Goal: Task Accomplishment & Management: Use online tool/utility

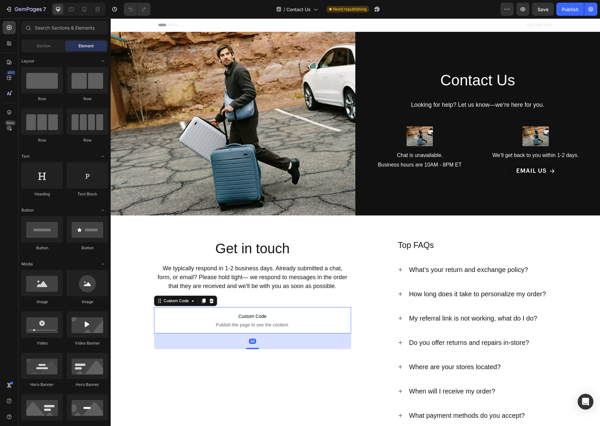
click at [238, 314] on span "Custom Code" at bounding box center [252, 317] width 197 height 8
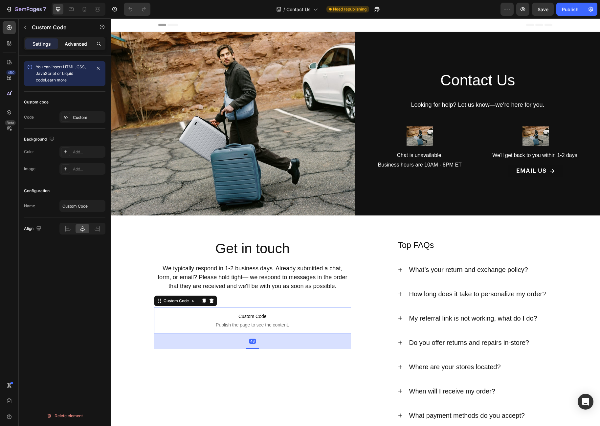
click at [72, 43] on p "Advanced" at bounding box center [76, 43] width 22 height 7
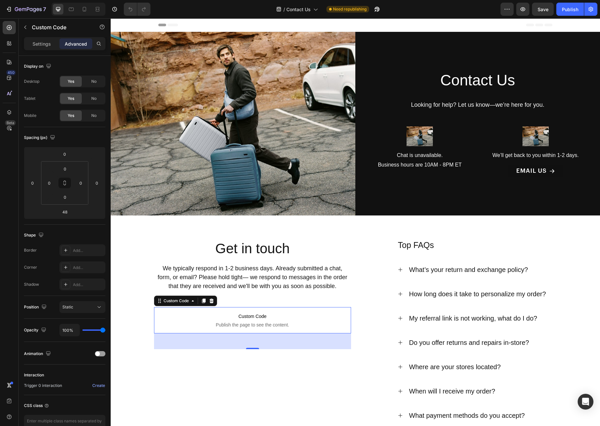
click at [39, 38] on div "Settings Advanced" at bounding box center [64, 43] width 81 height 13
click at [42, 45] on p "Settings" at bounding box center [42, 43] width 18 height 7
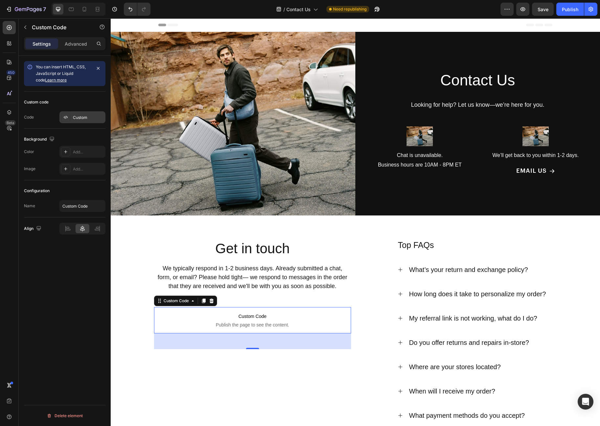
click at [75, 119] on div "Custom" at bounding box center [88, 118] width 31 height 6
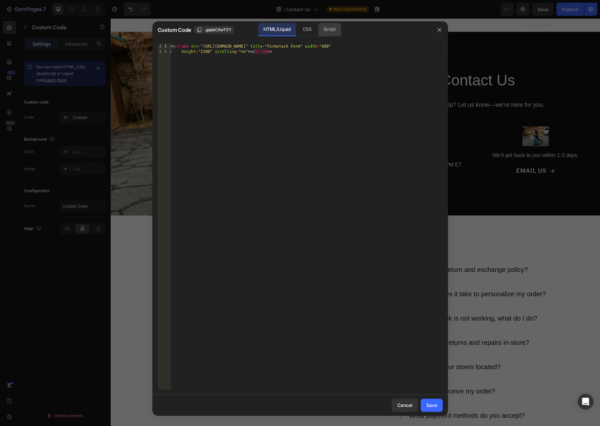
click at [322, 30] on div "Script" at bounding box center [329, 29] width 23 height 13
click at [304, 47] on div "Insert the Javascript code to add interaction and animation to your content her…" at bounding box center [294, 46] width 240 height 5
click at [207, 51] on div "Insert the Javascript code to add interaction and animation to your content her…" at bounding box center [307, 222] width 272 height 357
paste textarea "}, 2000);"
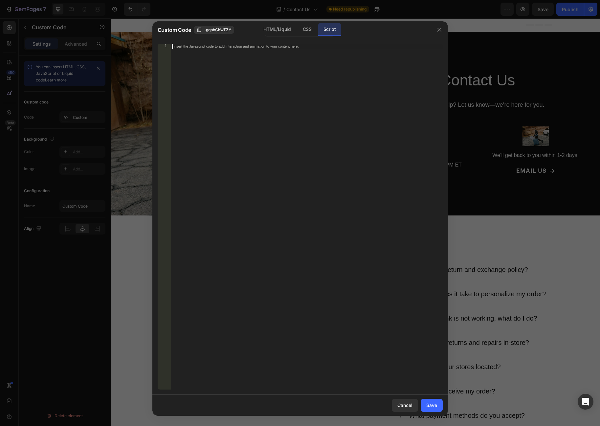
type textarea "}, 2000);"
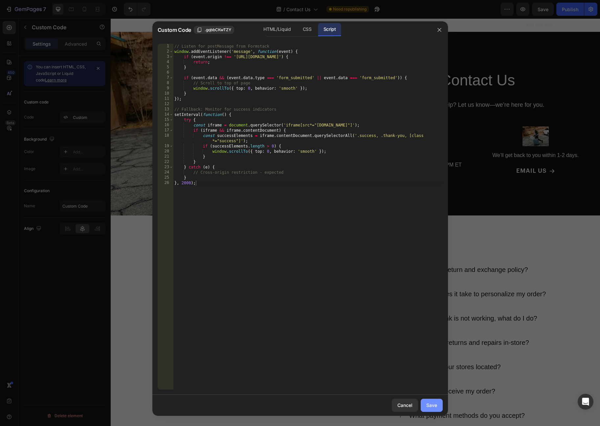
click at [432, 401] on button "Save" at bounding box center [432, 405] width 22 height 13
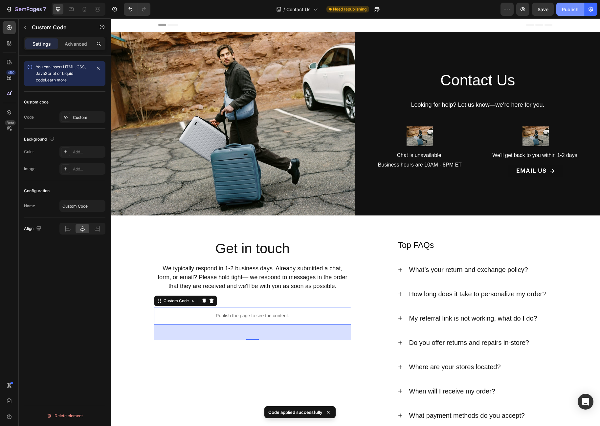
click at [568, 9] on div "Publish" at bounding box center [570, 9] width 16 height 7
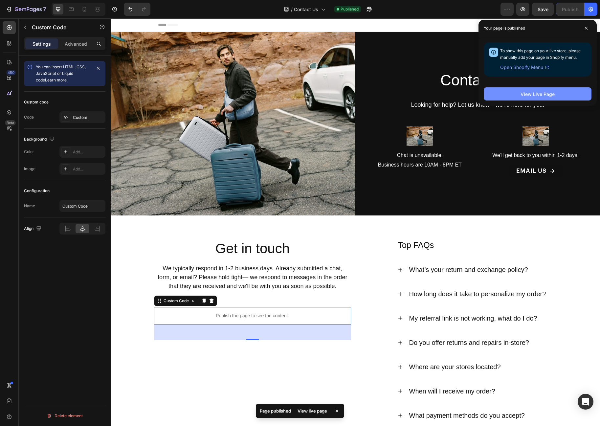
click at [528, 91] on div "View Live Page" at bounding box center [538, 94] width 34 height 7
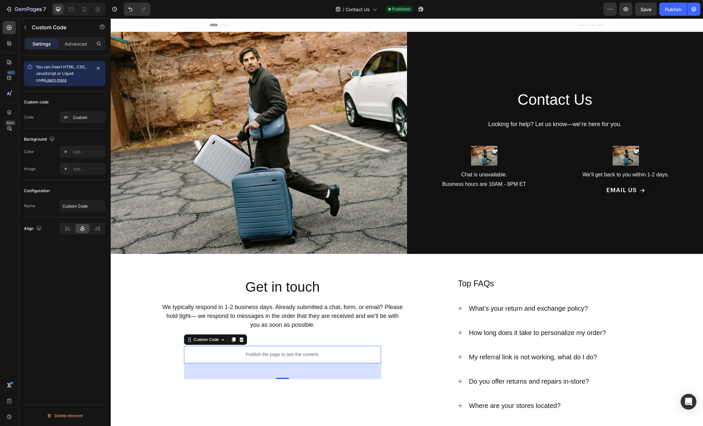
click at [274, 352] on p "Publish the page to see the content." at bounding box center [282, 354] width 197 height 7
click at [76, 119] on div "Custom" at bounding box center [88, 118] width 31 height 6
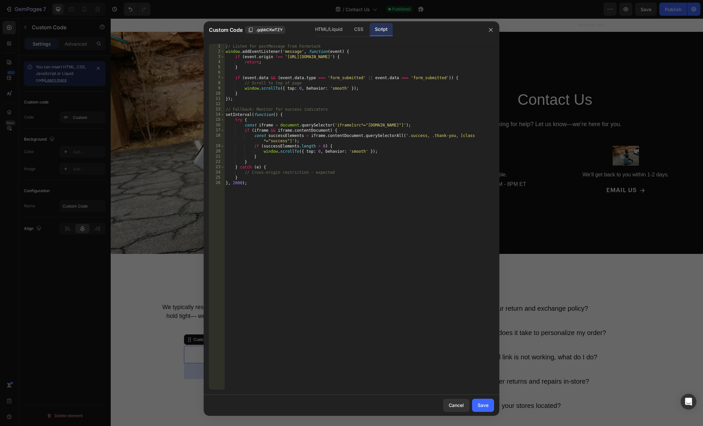
click at [291, 119] on div "// Listen for postMessage from Formstack window . addEventListener ( 'message' …" at bounding box center [359, 222] width 270 height 357
click at [302, 110] on div "// Listen for postMessage from Formstack window . addEventListener ( 'message' …" at bounding box center [359, 222] width 270 height 357
click at [367, 53] on div "// Listen for postMessage from Formstack window . addEventListener ( 'message' …" at bounding box center [359, 222] width 270 height 357
click at [373, 61] on div "// Listen for postMessage from Formstack window . addEventListener ( 'message' …" at bounding box center [359, 222] width 270 height 357
type textarea "return;"
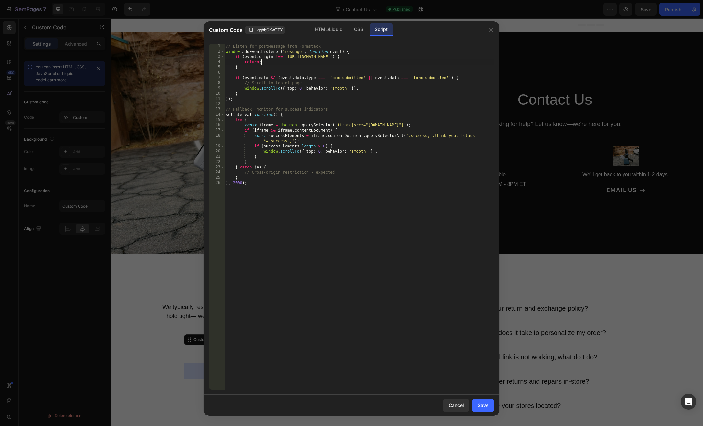
click at [404, 73] on div "// Listen for postMessage from Formstack window . addEventListener ( 'message' …" at bounding box center [359, 222] width 270 height 357
click at [418, 84] on div "// Listen for postMessage from Formstack window . addEventListener ( 'message' …" at bounding box center [359, 222] width 270 height 357
click at [377, 54] on div "// Listen for postMessage from Formstack window . addEventListener ( 'message' …" at bounding box center [359, 222] width 270 height 357
click at [374, 49] on div "// Listen for postMessage from Formstack window . addEventListener ( 'message' …" at bounding box center [359, 222] width 270 height 357
click at [370, 45] on div "// Listen for postMessage from Formstack window . addEventListener ( 'message' …" at bounding box center [359, 222] width 270 height 357
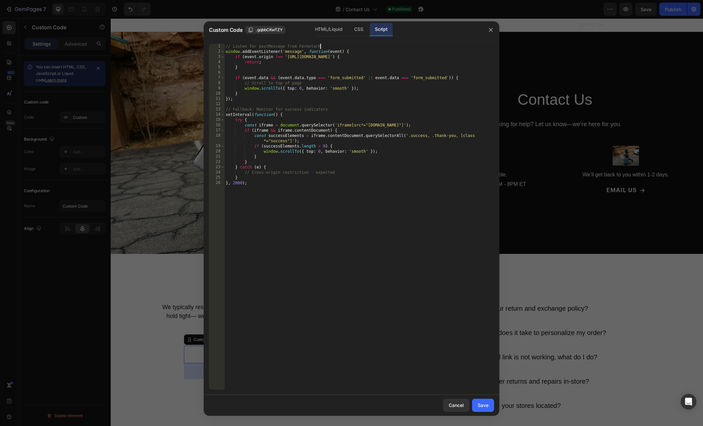
type textarea "// Listen for postMessage from Formstack"
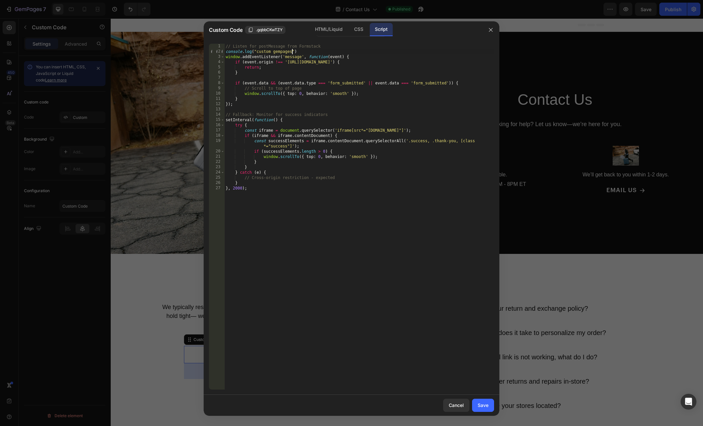
scroll to position [0, 5]
click at [336, 72] on div "// Listen for postMessage from Formstack console . log ( "custom gempages" ) wi…" at bounding box center [359, 222] width 270 height 357
click at [343, 67] on div "// Listen for postMessage from Formstack console . log ( "custom gempages" ) wi…" at bounding box center [359, 222] width 270 height 357
click at [296, 61] on div "// Listen for postMessage from Formstack console . log ( "custom gempages" ) wi…" at bounding box center [359, 222] width 270 height 357
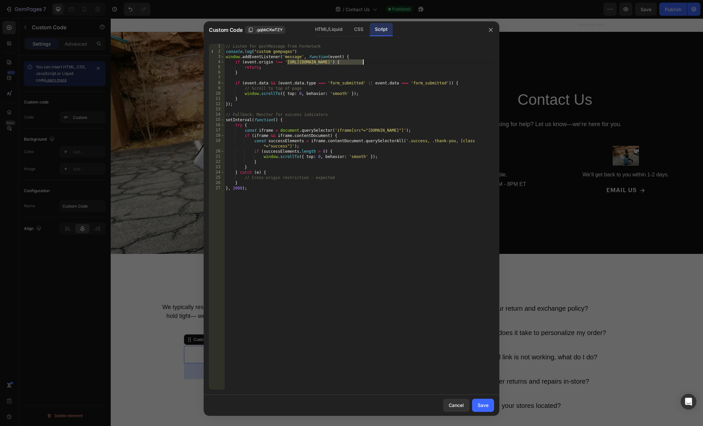
drag, startPoint x: 296, startPoint y: 61, endPoint x: 360, endPoint y: 63, distance: 64.1
click at [360, 63] on div "// Listen for postMessage from Formstack console . log ( "custom gempages" ) wi…" at bounding box center [359, 222] width 270 height 357
click at [312, 71] on div "// Listen for postMessage from Formstack console . log ( "custom gempages" ) wi…" at bounding box center [359, 222] width 270 height 357
click at [314, 67] on div "// Listen for postMessage from Formstack console . log ( "custom gempages" ) wi…" at bounding box center [359, 222] width 270 height 357
type textarea "return;"
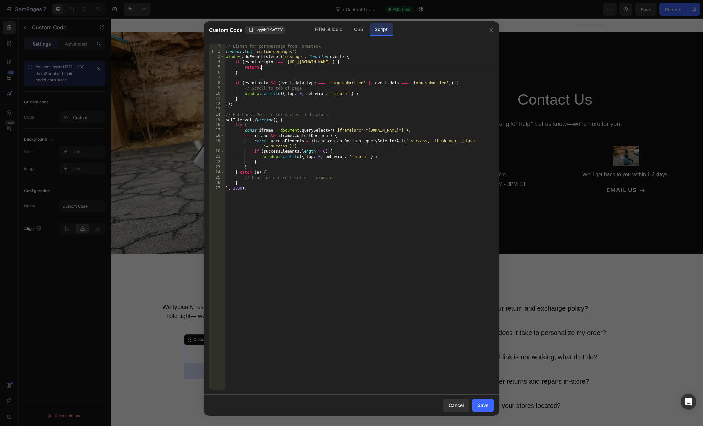
scroll to position [0, 1]
paste textarea "console.log("custom gempages")"
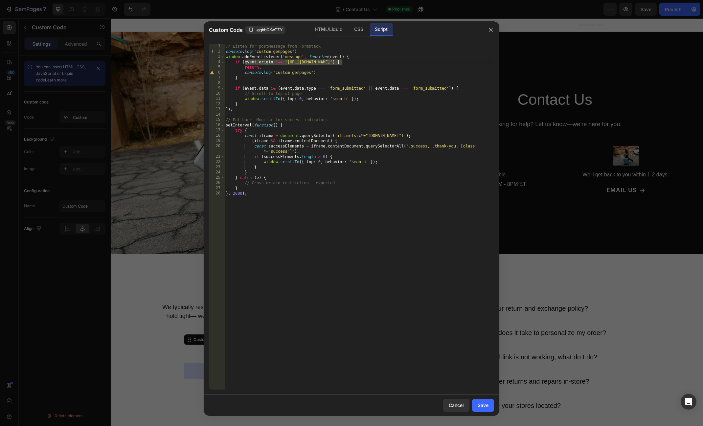
drag, startPoint x: 246, startPoint y: 62, endPoint x: 342, endPoint y: 64, distance: 96.6
click at [342, 64] on div "// Listen for postMessage from Formstack console . log ( "custom gempages" ) wi…" at bounding box center [359, 222] width 270 height 357
click at [302, 73] on div "// Listen for postMessage from Formstack console . log ( "custom gempages" ) wi…" at bounding box center [359, 222] width 270 height 357
drag, startPoint x: 302, startPoint y: 73, endPoint x: 282, endPoint y: 73, distance: 20.0
click at [282, 73] on div "// Listen for postMessage from Formstack console . log ( "custom gempages" ) wi…" at bounding box center [359, 222] width 270 height 357
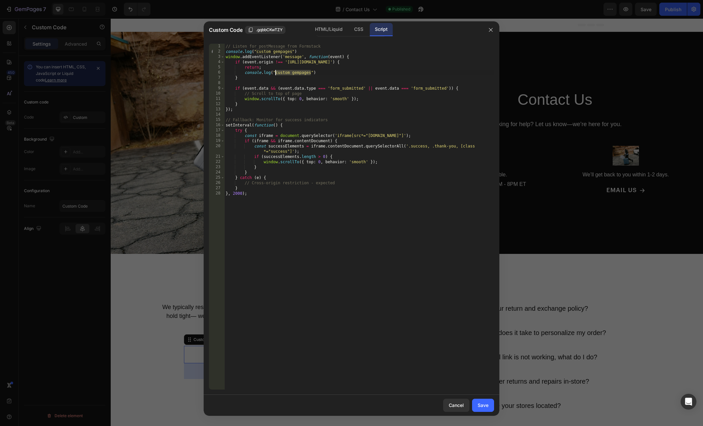
paste textarea "event.origin !== '[URL]."
click at [319, 72] on div "// Listen for postMessage from Formstack console . log ( "custom gempages" ) wi…" at bounding box center [359, 222] width 270 height 357
click at [336, 86] on div "// Listen for postMessage from Formstack console . log ( "custom gempages" ) wi…" at bounding box center [359, 222] width 270 height 357
click at [254, 74] on div "// Listen for postMessage from Formstack console . log ( "custom gempages" ) wi…" at bounding box center [359, 222] width 270 height 357
click at [321, 92] on div "// Listen for postMessage from Formstack console . log ( "custom gempages" ) wi…" at bounding box center [359, 222] width 270 height 357
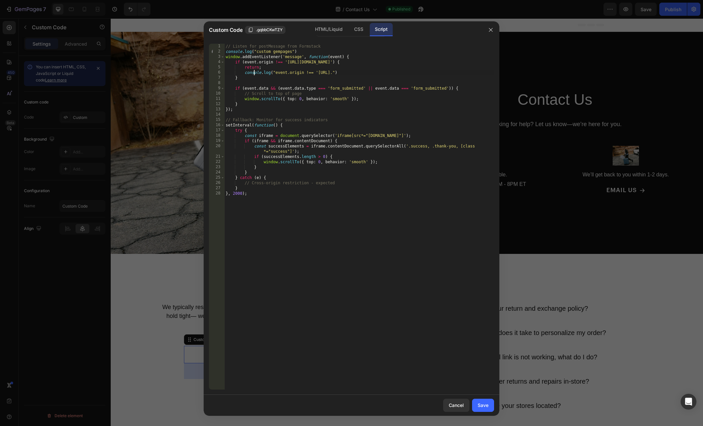
type textarea "// Scroll to top of page"
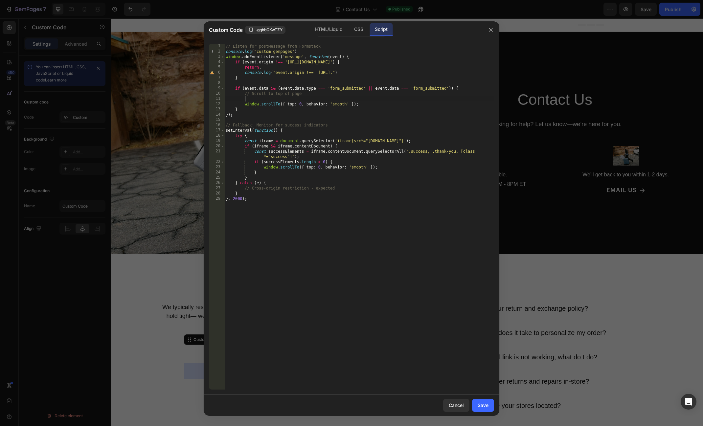
paste textarea "event.origin !== '[URL]."
type textarea "event.origin !== '[URL]."
click at [276, 83] on div "// Listen for postMessage from Formstack console . log ( "custom gempages" ) wi…" at bounding box center [359, 222] width 270 height 357
click at [272, 124] on div "// Listen for postMessage from Formstack console . log ( "custom gempages" ) wi…" at bounding box center [359, 222] width 270 height 357
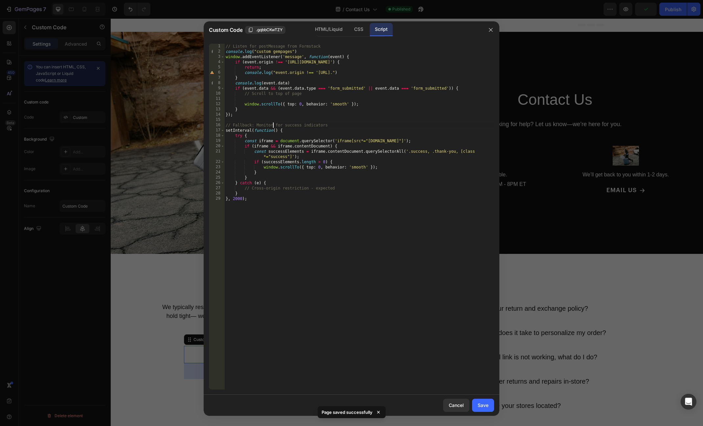
click at [311, 132] on div "// Listen for postMessage from Formstack console . log ( "custom gempages" ) wi…" at bounding box center [359, 222] width 270 height 357
click at [312, 127] on div "// Listen for postMessage from Formstack console . log ( "custom gempages" ) wi…" at bounding box center [359, 222] width 270 height 357
type textarea "// Fallback: Monitor for success indicators"
click at [480, 406] on div "Save" at bounding box center [483, 405] width 11 height 7
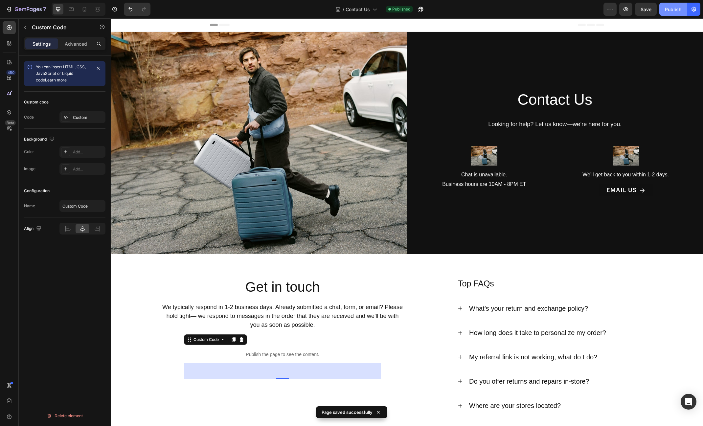
click at [600, 12] on div "Publish" at bounding box center [673, 9] width 16 height 7
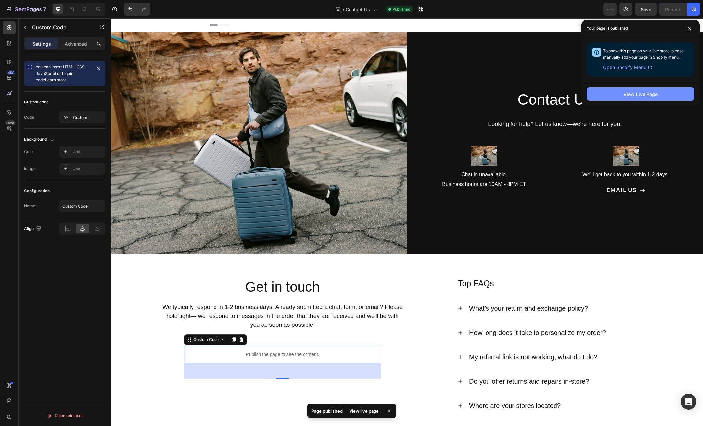
click at [600, 97] on button "View Live Page" at bounding box center [641, 93] width 108 height 13
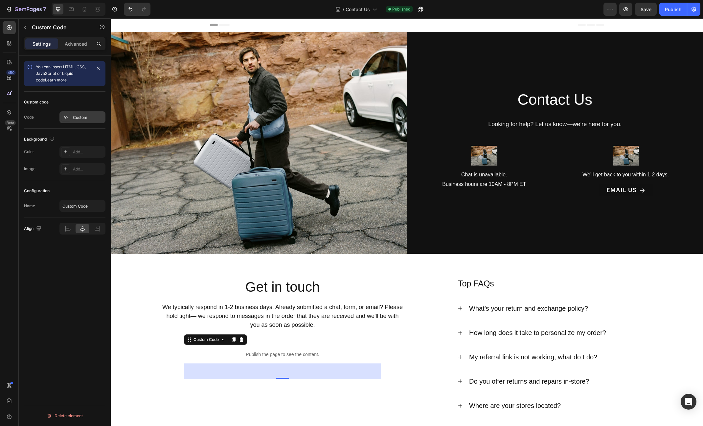
click at [69, 113] on div at bounding box center [65, 117] width 9 height 9
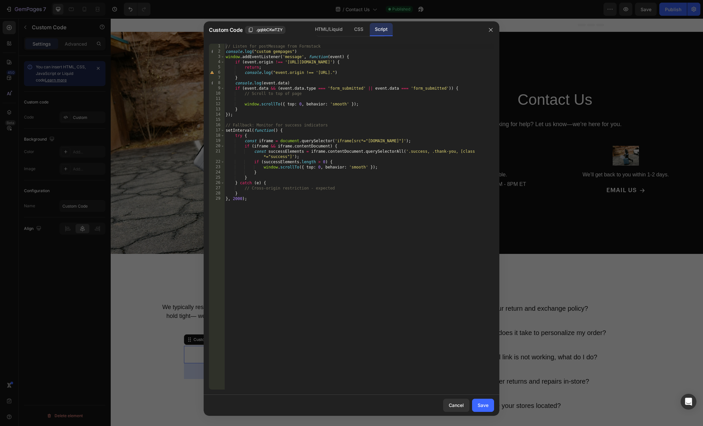
type textarea "console.log("custom gempages")"
click at [249, 50] on div "// Listen for postMessage from Formstack console . log ( "custom gempages" ) wi…" at bounding box center [359, 222] width 270 height 357
click at [325, 99] on div "// Listen for postMessage from Formstack console . log ( "custom gempages" ) wi…" at bounding box center [359, 222] width 270 height 357
click at [483, 407] on div "Save" at bounding box center [483, 405] width 11 height 7
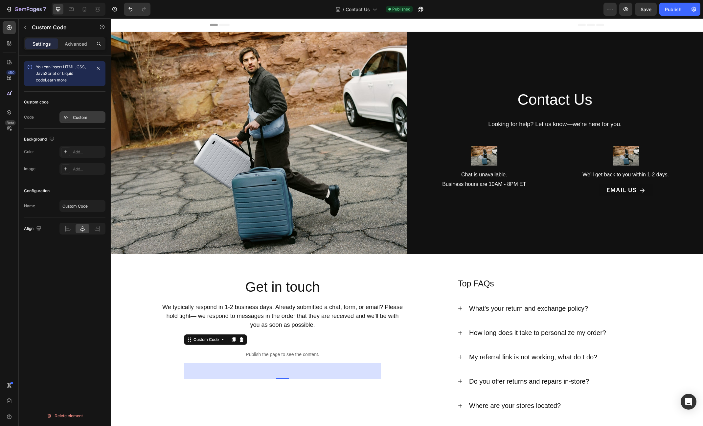
click at [86, 121] on div "Custom" at bounding box center [82, 117] width 46 height 12
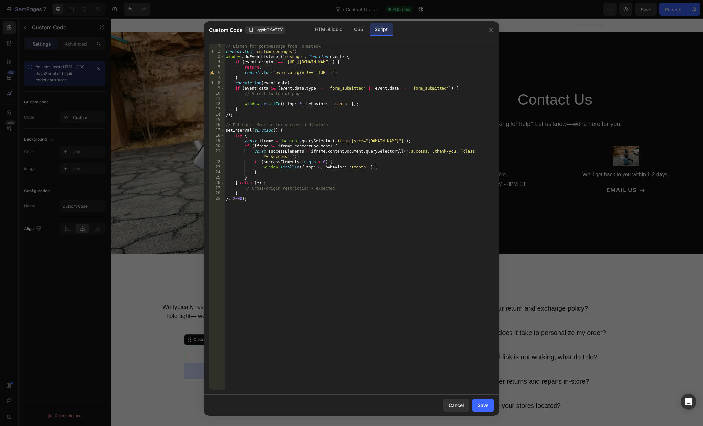
click at [559, 271] on div at bounding box center [351, 213] width 703 height 426
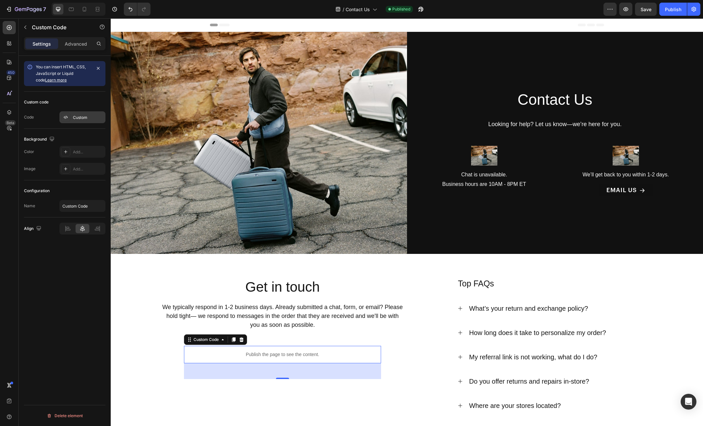
click at [69, 113] on div at bounding box center [65, 117] width 9 height 9
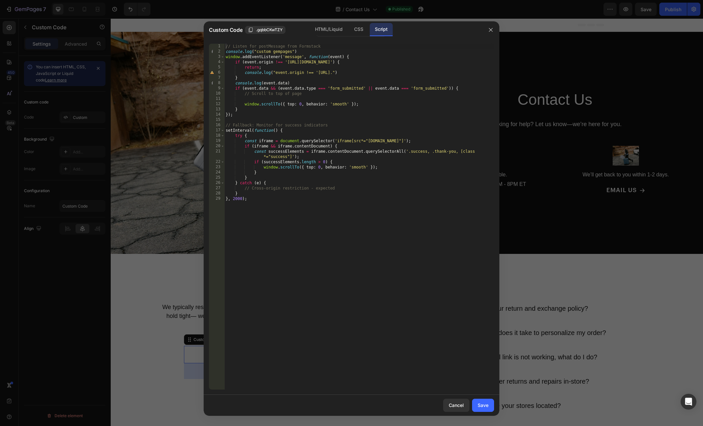
click at [336, 197] on div "// Listen for postMessage from Formstack console . log ( "custom gempages" ) wi…" at bounding box center [359, 222] width 270 height 357
type textarea "} }, 2000);"
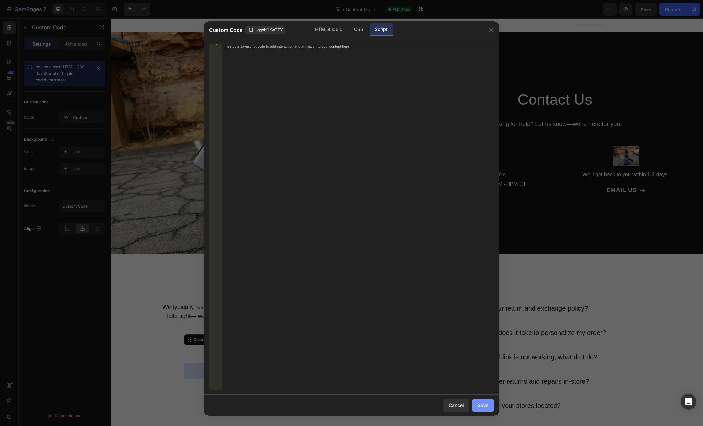
click at [478, 405] on div "Save" at bounding box center [483, 405] width 11 height 7
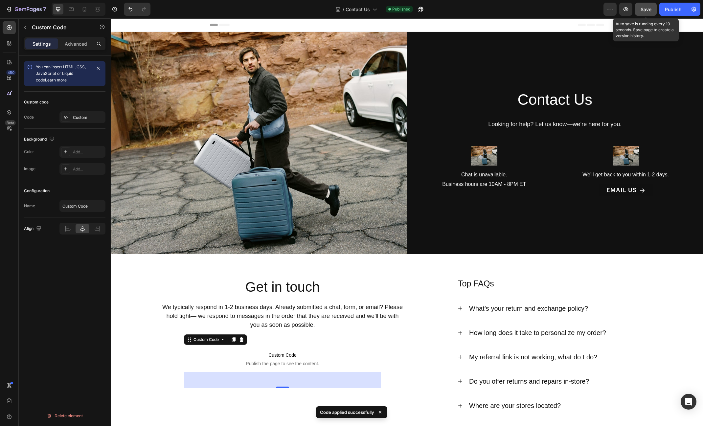
click at [600, 11] on span "Save" at bounding box center [646, 10] width 11 height 6
click at [600, 11] on div "Publish" at bounding box center [673, 9] width 16 height 7
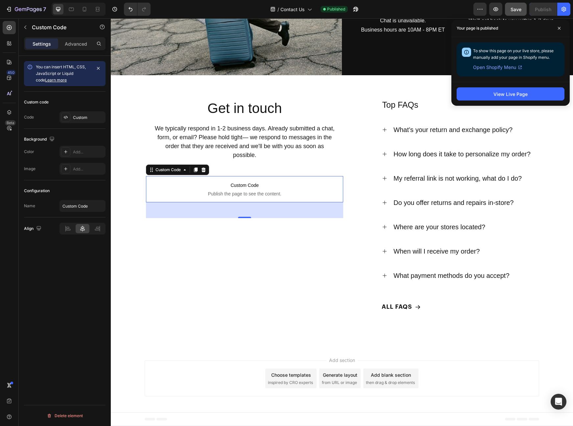
scroll to position [128, 0]
